Goal: Task Accomplishment & Management: Use online tool/utility

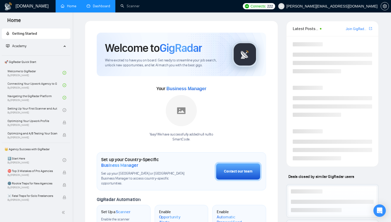
click at [98, 7] on link "Dashboard" at bounding box center [99, 6] width 24 height 4
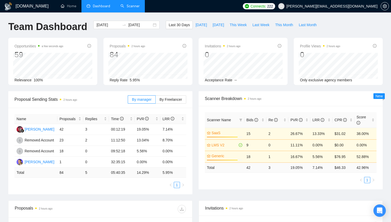
click at [126, 6] on link "Scanner" at bounding box center [129, 6] width 19 height 4
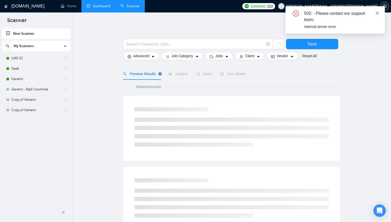
click at [378, 12] on icon "close" at bounding box center [377, 13] width 4 height 4
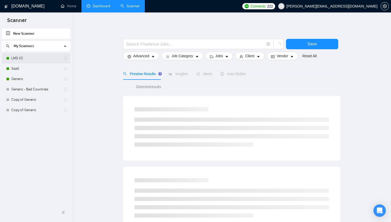
click at [16, 59] on link "LMS V2" at bounding box center [35, 58] width 49 height 10
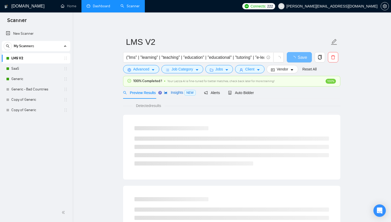
click at [173, 92] on span "Insights NEW" at bounding box center [180, 92] width 32 height 4
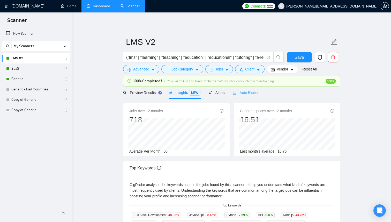
click at [242, 96] on div "Auto Bidder" at bounding box center [246, 92] width 26 height 12
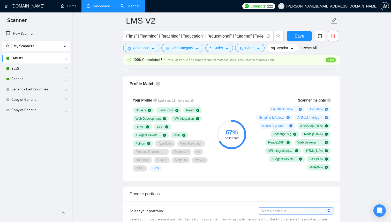
scroll to position [327, 0]
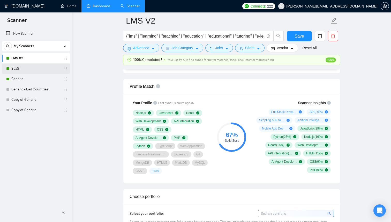
click at [27, 68] on link "SaaS" at bounding box center [35, 68] width 49 height 10
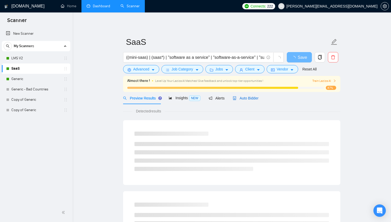
click at [247, 101] on div "Auto Bidder" at bounding box center [246, 98] width 26 height 6
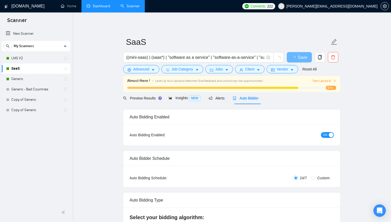
checkbox input "true"
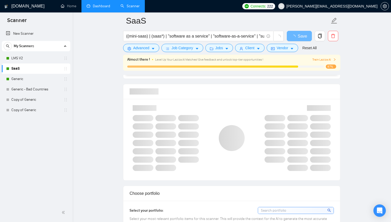
scroll to position [326, 0]
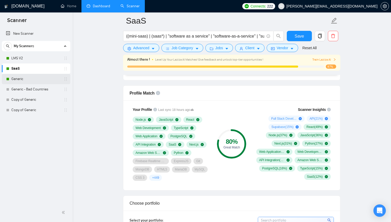
click at [37, 81] on link "Generic" at bounding box center [35, 79] width 49 height 10
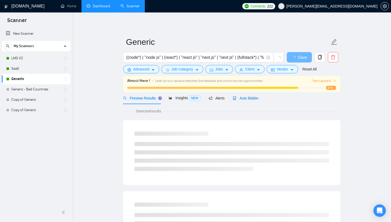
click at [241, 99] on span "Auto Bidder" at bounding box center [246, 98] width 26 height 4
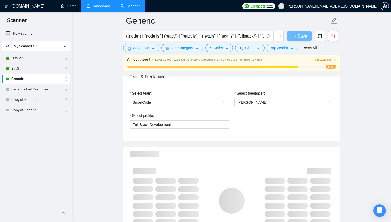
scroll to position [314, 0]
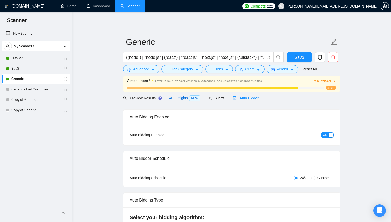
click at [180, 100] on span "Insights NEW" at bounding box center [185, 98] width 32 height 4
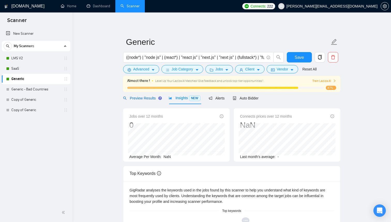
click at [133, 99] on span "Preview Results" at bounding box center [141, 98] width 37 height 4
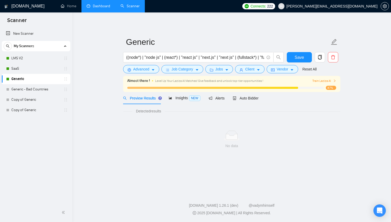
click at [102, 8] on link "Dashboard" at bounding box center [99, 6] width 24 height 4
